Goal: Information Seeking & Learning: Find specific fact

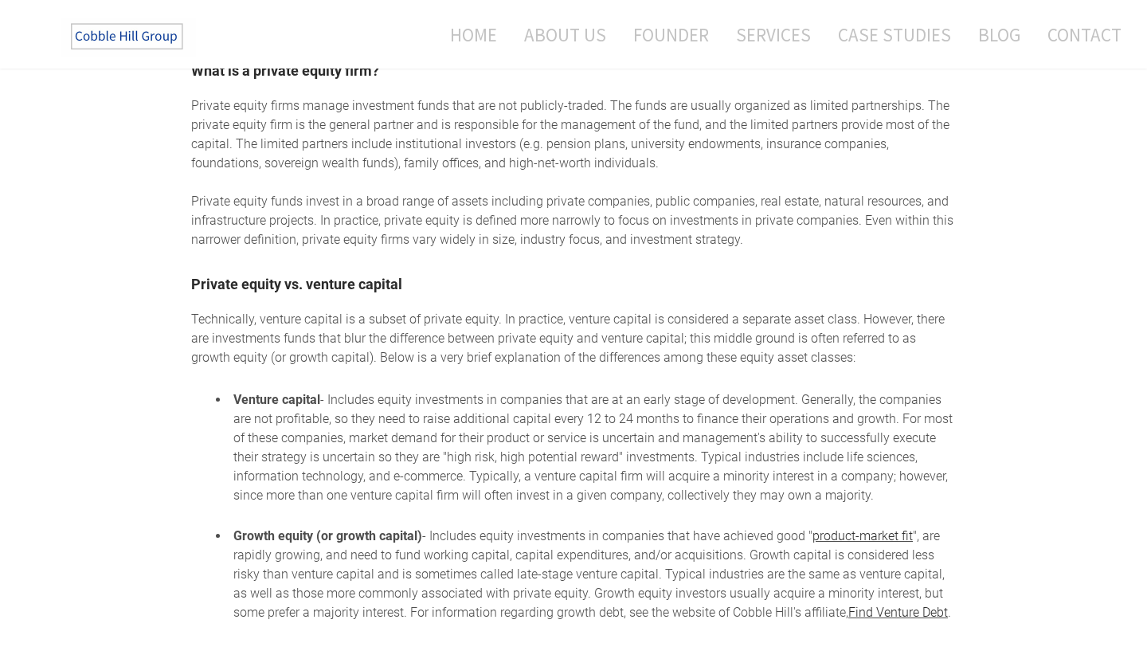
scroll to position [855, 0]
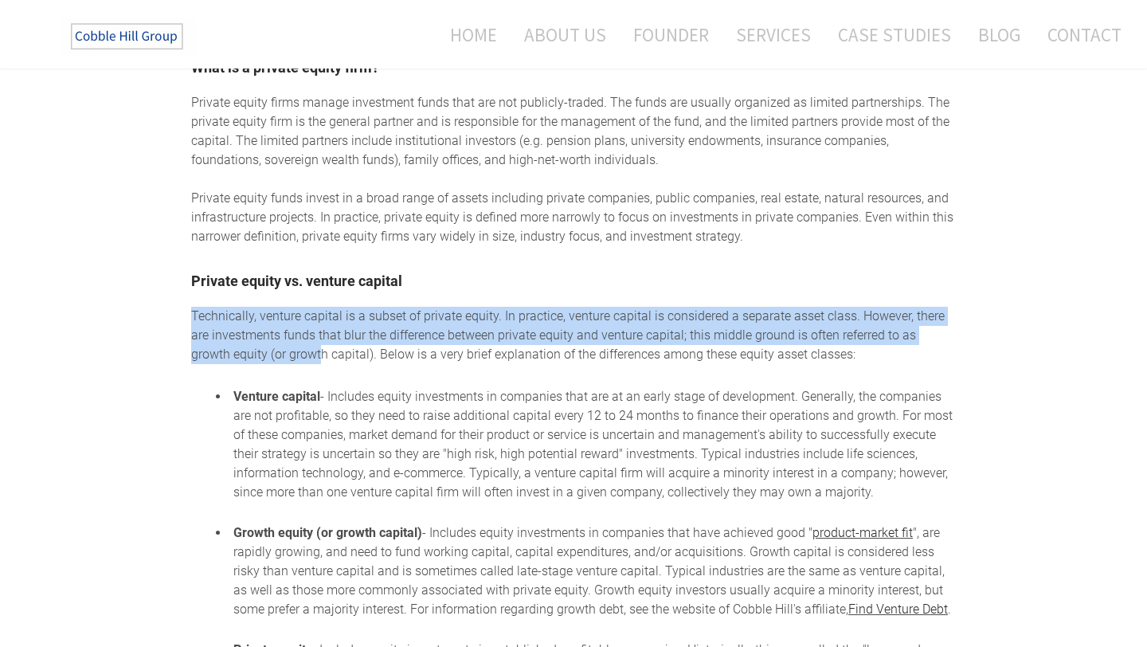
drag, startPoint x: 192, startPoint y: 318, endPoint x: 278, endPoint y: 362, distance: 96.5
click at [279, 361] on div "Technically, venture capital is a subset of private equity. In practice, ventur…" at bounding box center [573, 550] width 764 height 487
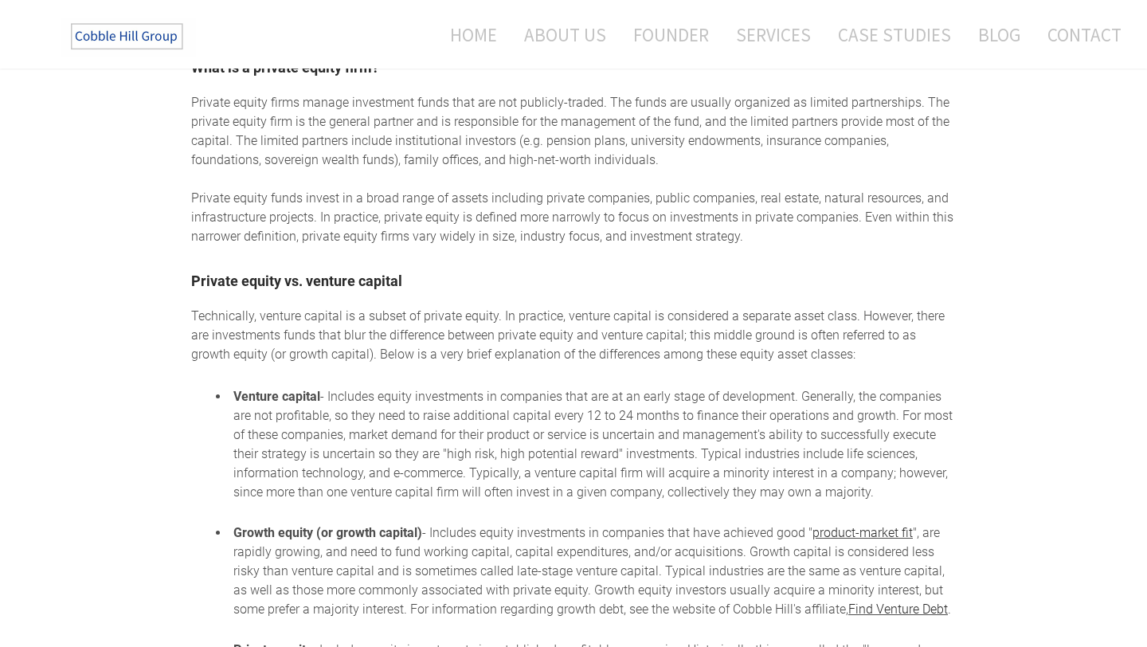
click at [225, 389] on ul "Venture capital - Includes equity investments in companies that are at an early…" at bounding box center [573, 590] width 764 height 406
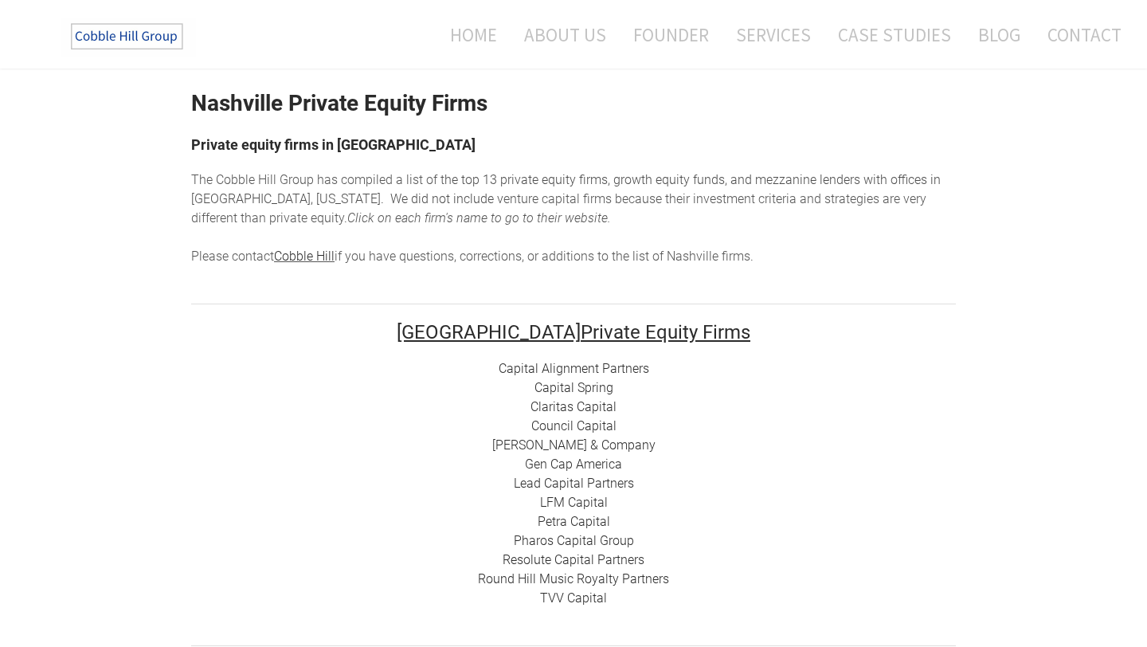
scroll to position [53, 0]
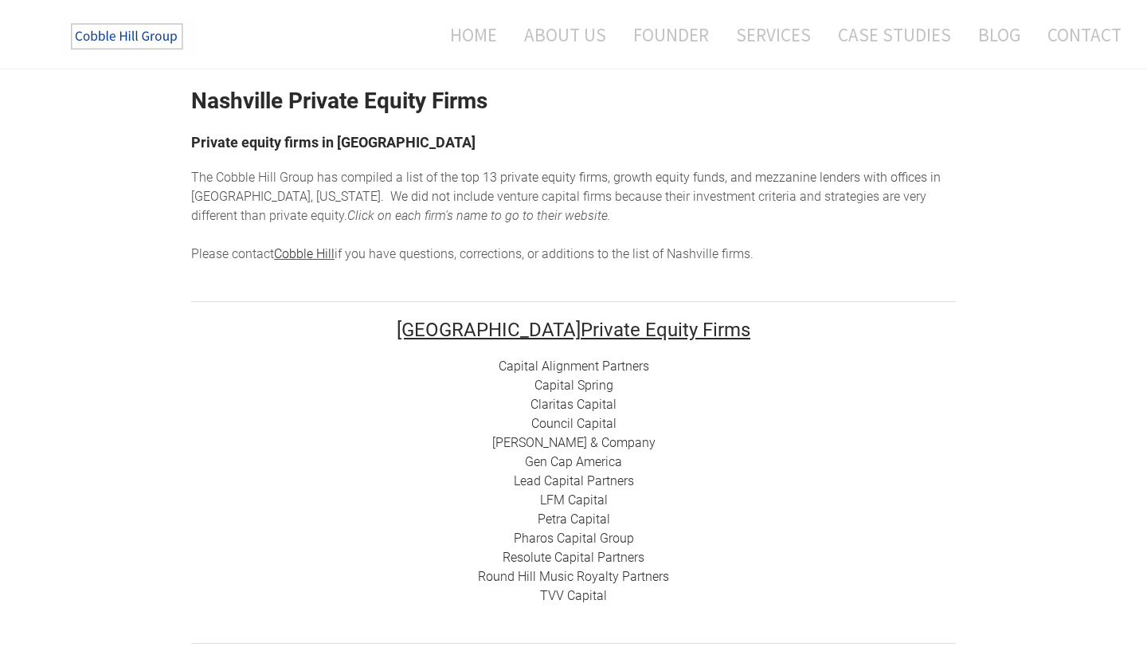
click at [561, 499] on link "LFM Capital" at bounding box center [574, 499] width 68 height 15
click at [525, 366] on link "Capital Alignment Partners" at bounding box center [573, 365] width 150 height 15
click at [576, 480] on link "Lead Capital Partners" at bounding box center [574, 480] width 120 height 15
click at [544, 541] on link "Pharos Capital Group" at bounding box center [574, 537] width 120 height 15
click at [572, 595] on link "TVV Capital" at bounding box center [573, 595] width 67 height 15
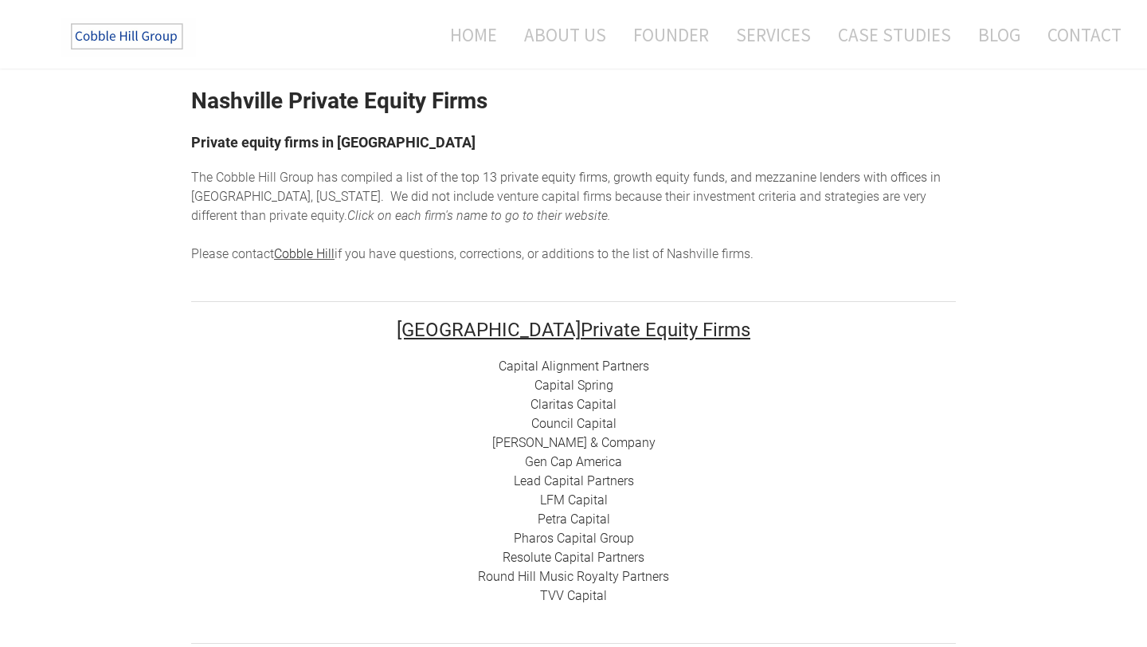
scroll to position [114, 0]
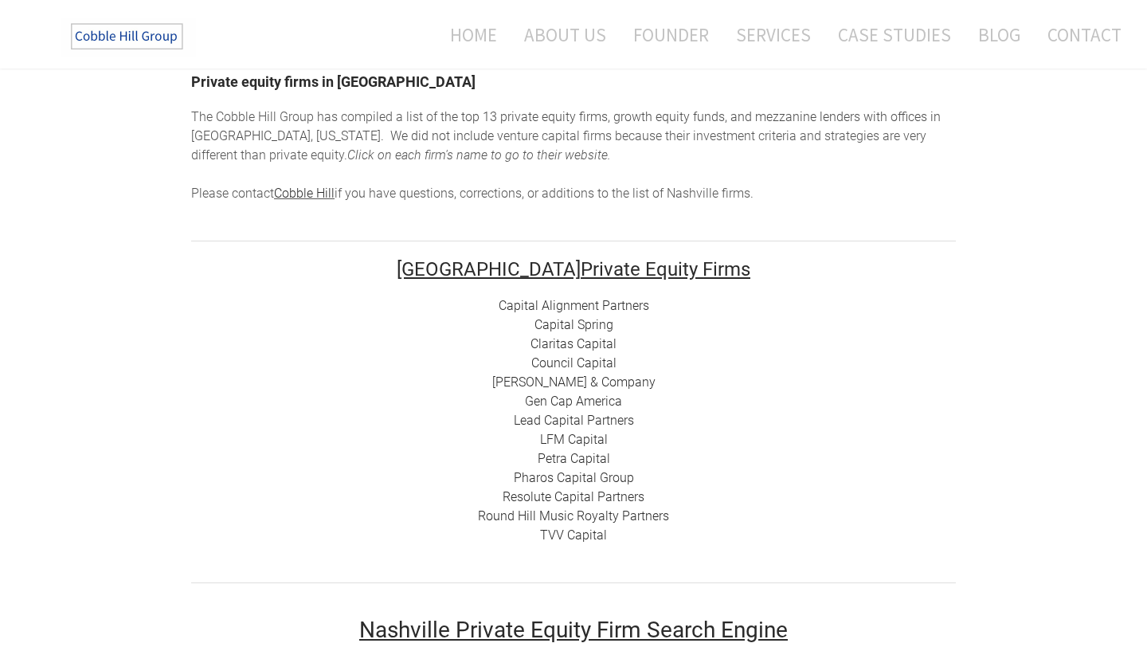
click at [561, 473] on link "Pharos Capital Group" at bounding box center [574, 477] width 120 height 15
click at [558, 401] on link "Gen Cap America" at bounding box center [573, 400] width 97 height 15
click at [553, 497] on link "Resolute Capital Partners" at bounding box center [573, 496] width 142 height 15
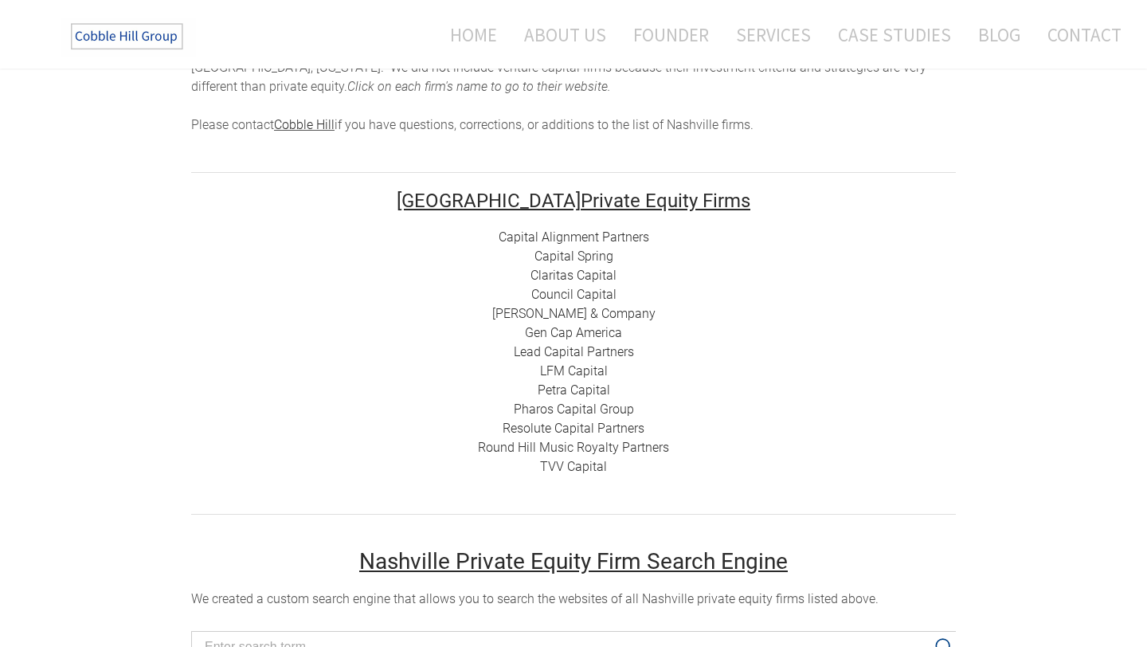
scroll to position [183, 0]
click at [533, 445] on link "Round Hill Music Royalty Partners" at bounding box center [573, 446] width 191 height 15
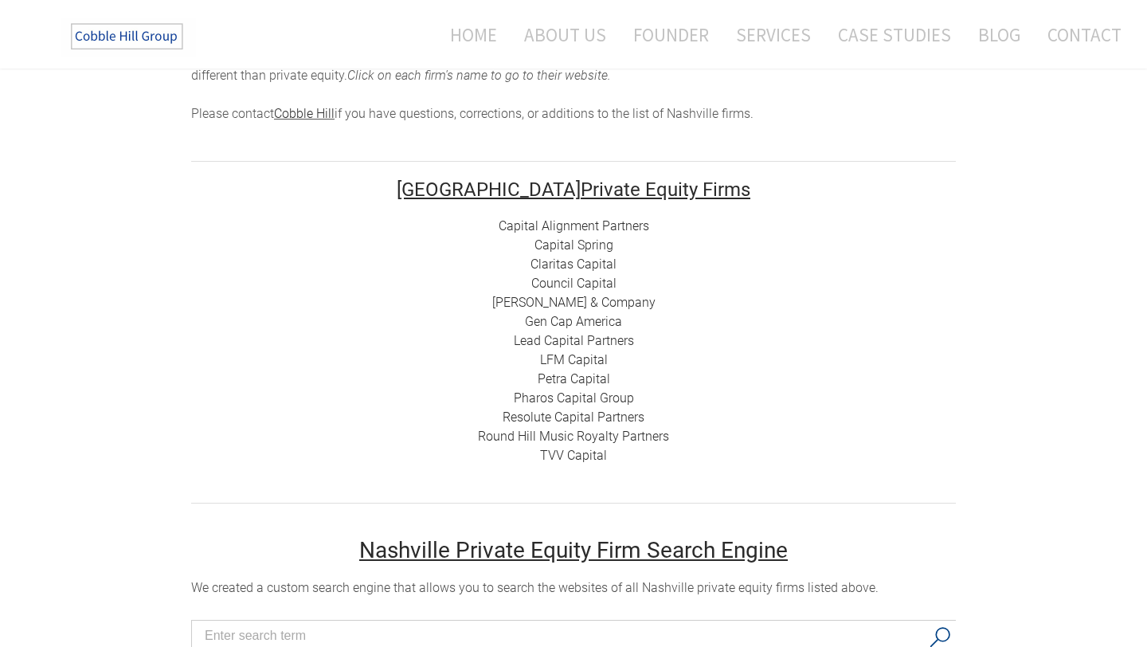
scroll to position [0, 0]
